Goal: Task Accomplishment & Management: Manage account settings

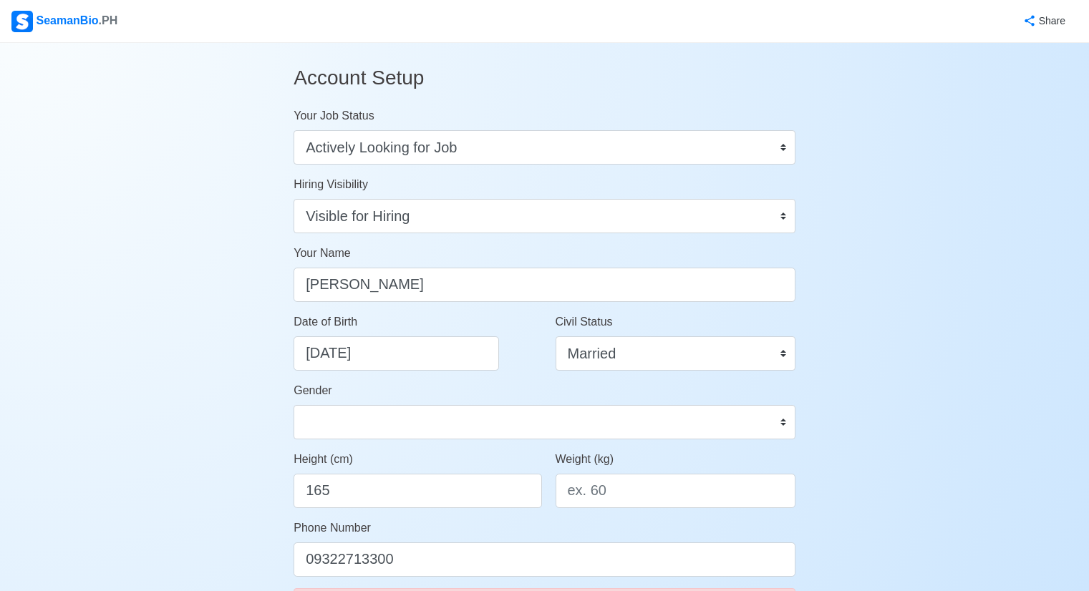
select select "Actively Looking for Job"
select select "Visible for Hiring"
select select "Married"
select select "[DEMOGRAPHIC_DATA]"
select select "PH"
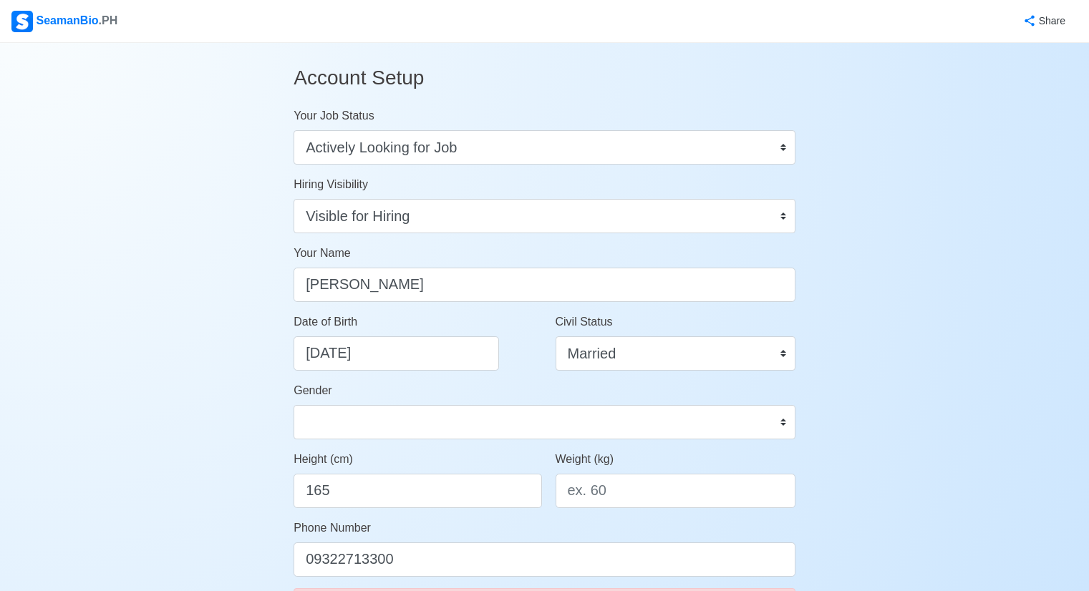
select select "3"
select select "2"
select select "4102416000000"
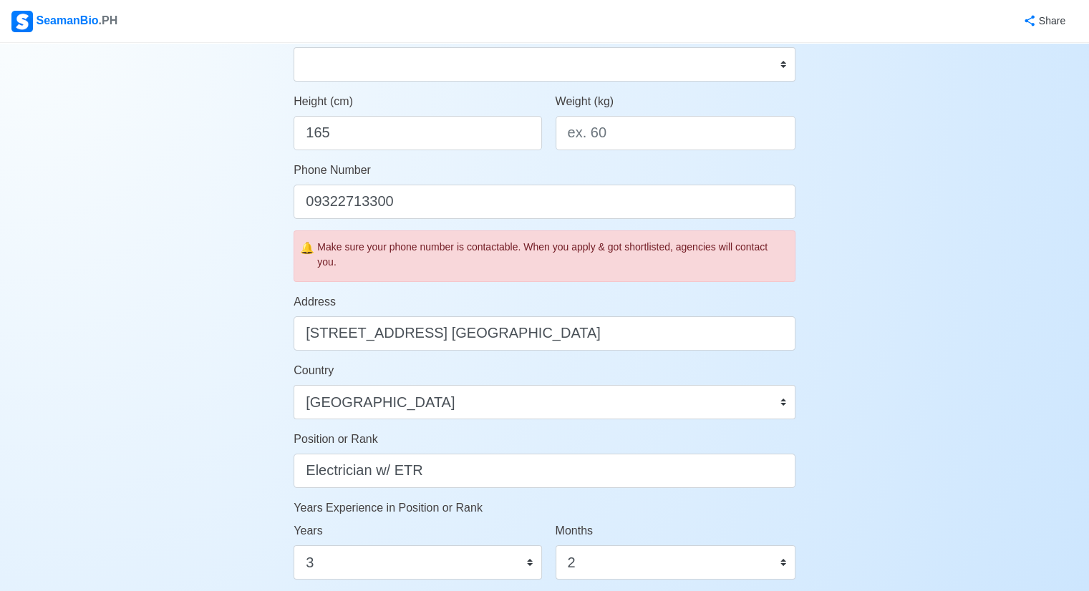
scroll to position [143, 0]
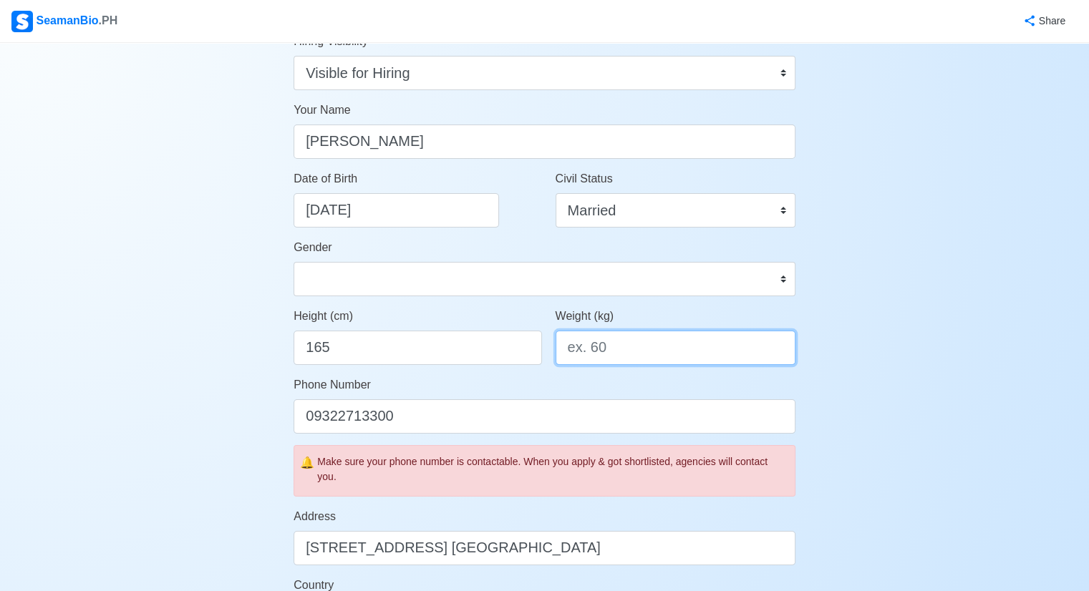
click at [609, 342] on input "Weight (kg)" at bounding box center [676, 348] width 240 height 34
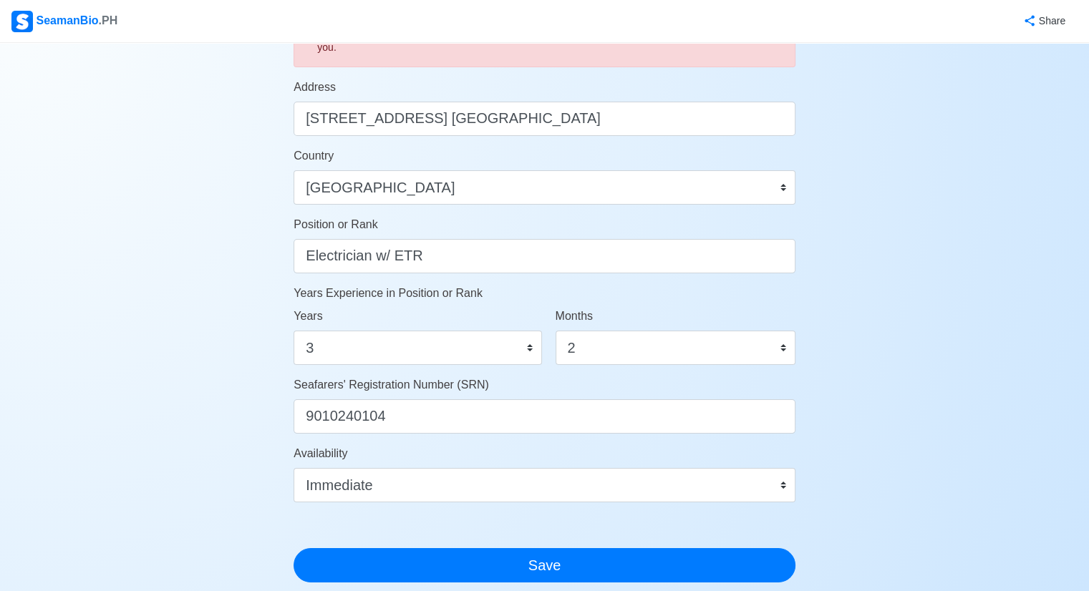
scroll to position [716, 0]
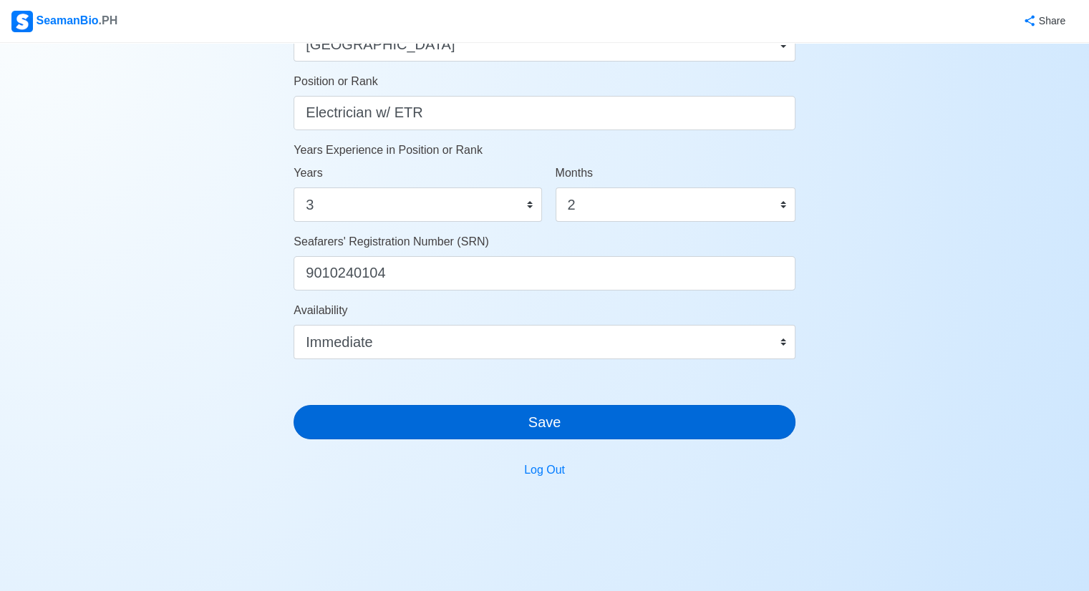
type input "67"
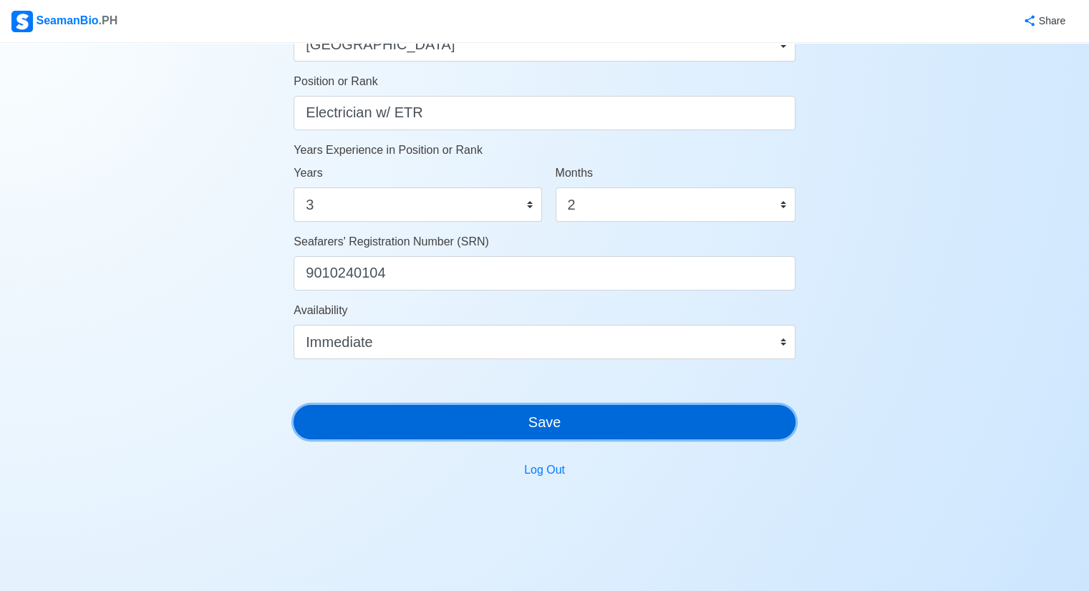
click at [641, 423] on button "Save" at bounding box center [545, 422] width 502 height 34
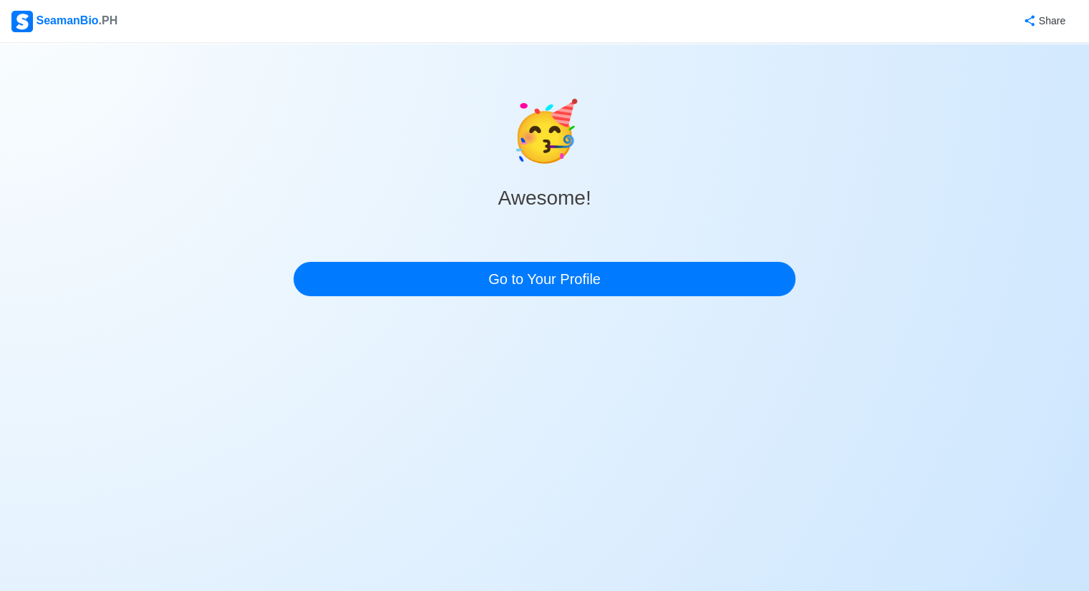
scroll to position [0, 0]
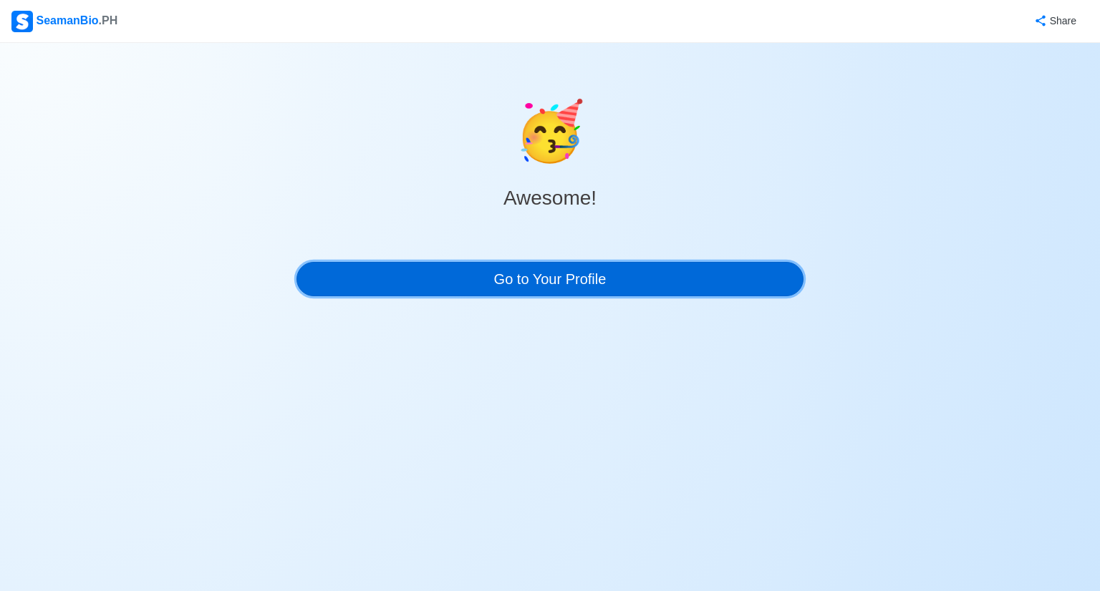
click at [581, 281] on link "Go to Your Profile" at bounding box center [549, 279] width 507 height 34
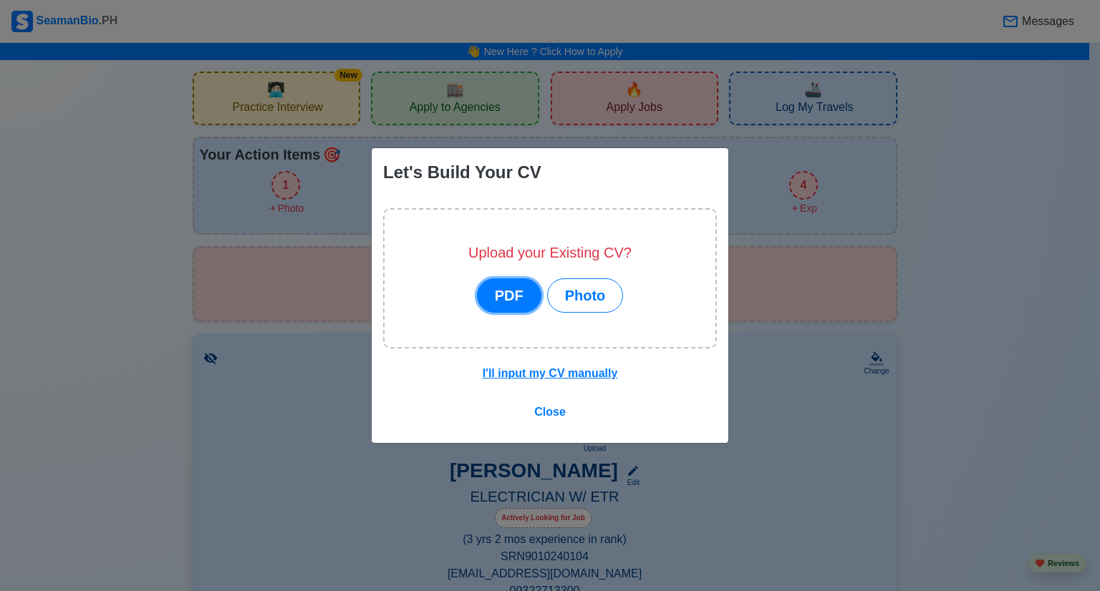
click at [528, 301] on button "PDF" at bounding box center [509, 295] width 64 height 34
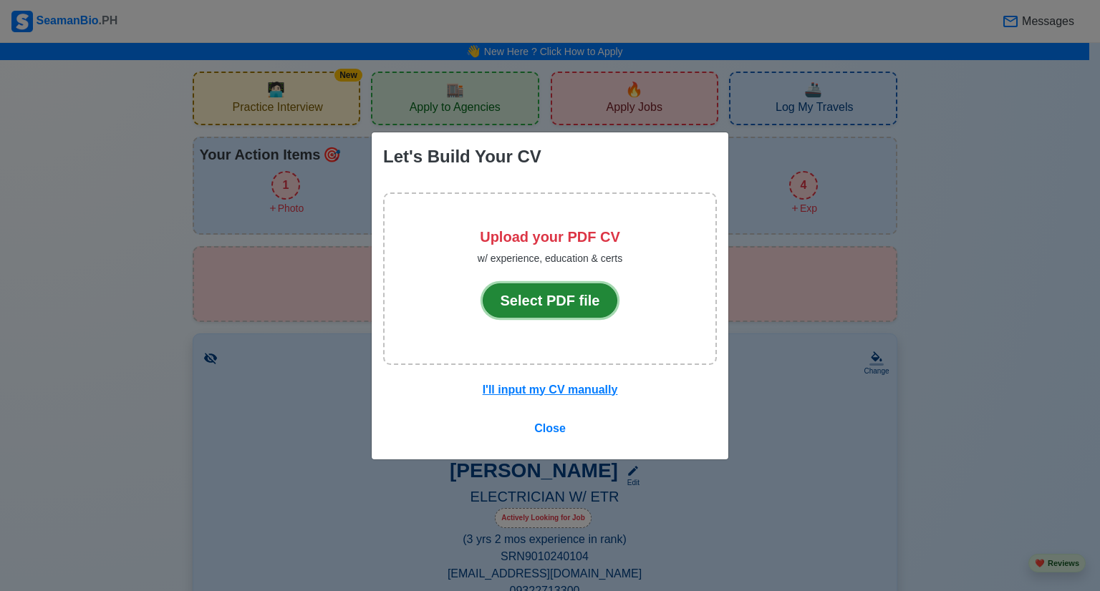
click at [593, 308] on button "Select PDF file" at bounding box center [550, 301] width 135 height 34
click at [561, 427] on span "Close" at bounding box center [550, 428] width 32 height 12
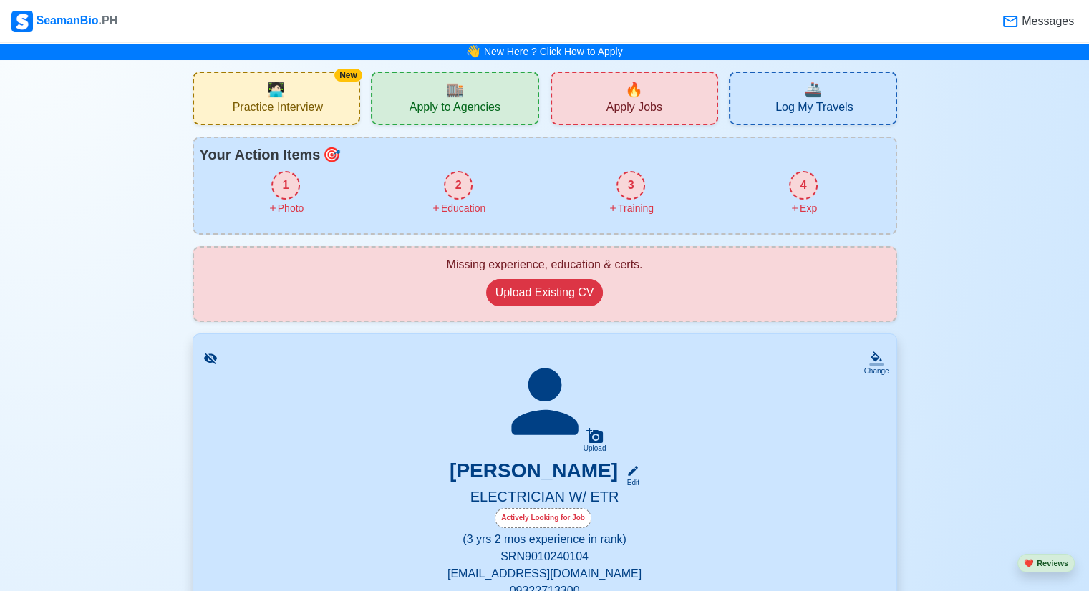
click at [464, 194] on div "2" at bounding box center [458, 185] width 29 height 29
click at [645, 189] on div "3 Training" at bounding box center [631, 193] width 173 height 45
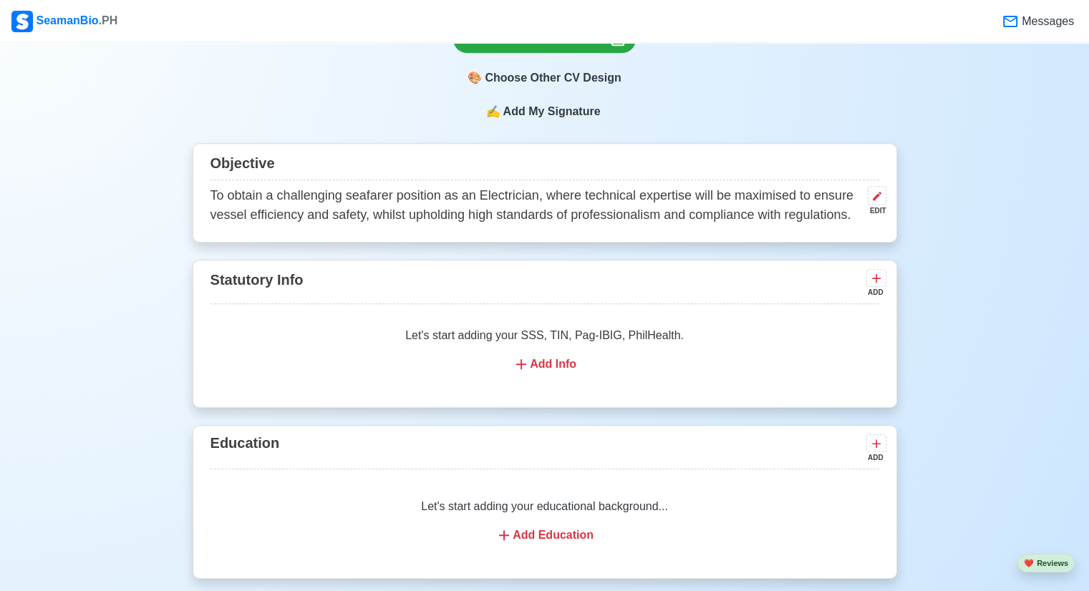
scroll to position [644, 0]
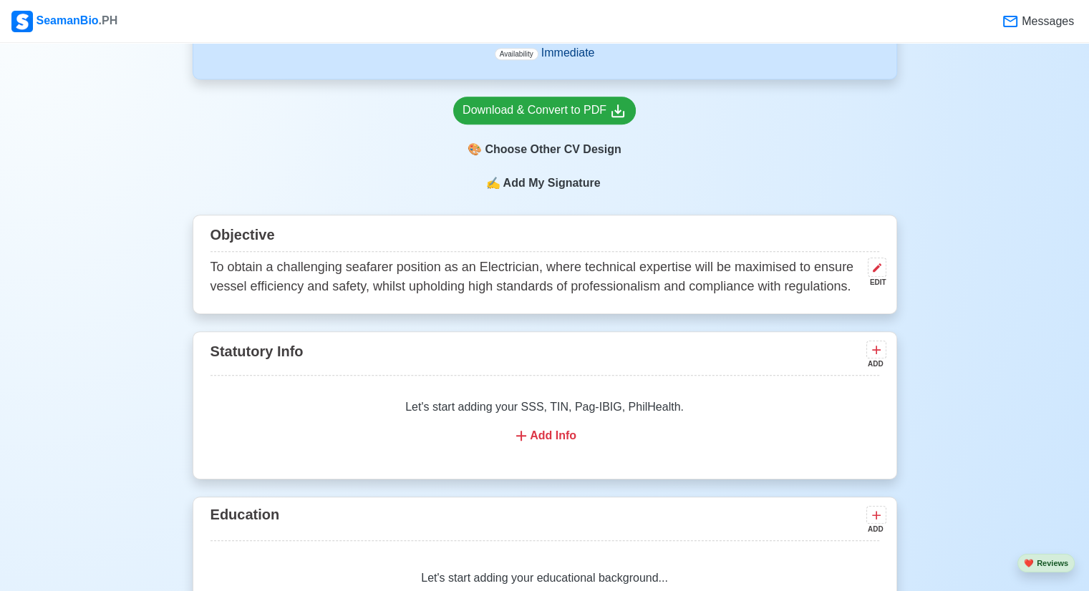
click at [541, 436] on div "Add Info" at bounding box center [545, 435] width 634 height 17
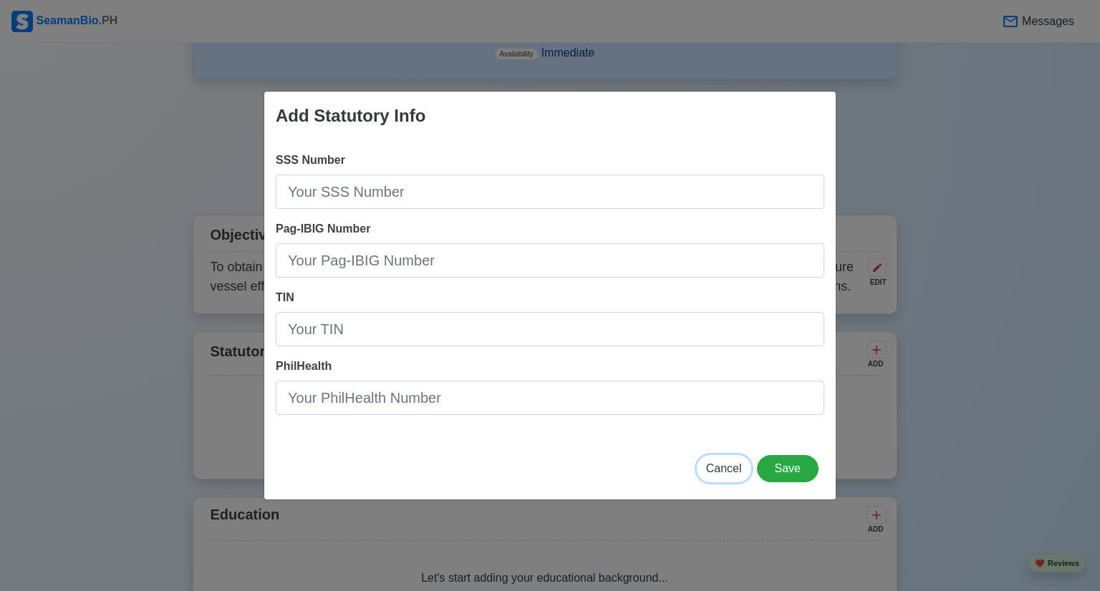
click at [720, 472] on span "Cancel" at bounding box center [724, 468] width 36 height 12
